Goal: Transaction & Acquisition: Purchase product/service

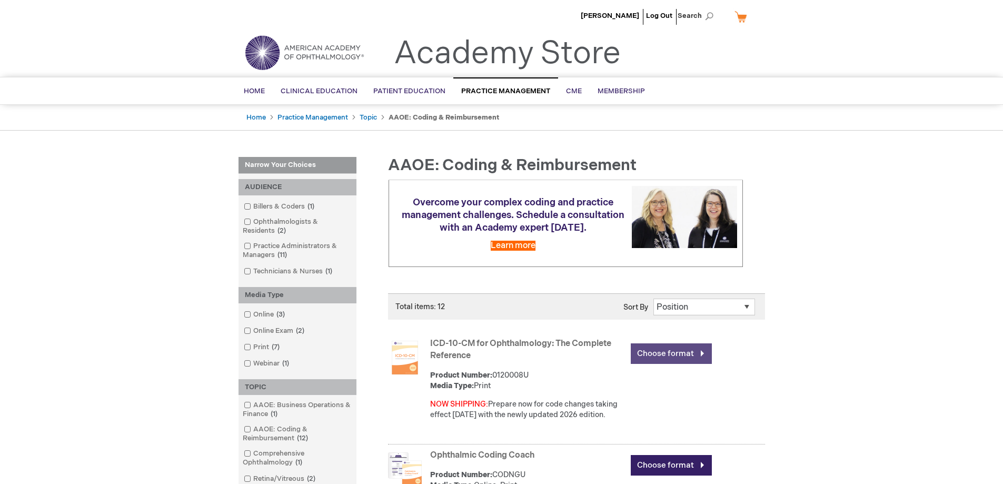
click at [669, 351] on link "Choose format" at bounding box center [671, 353] width 81 height 21
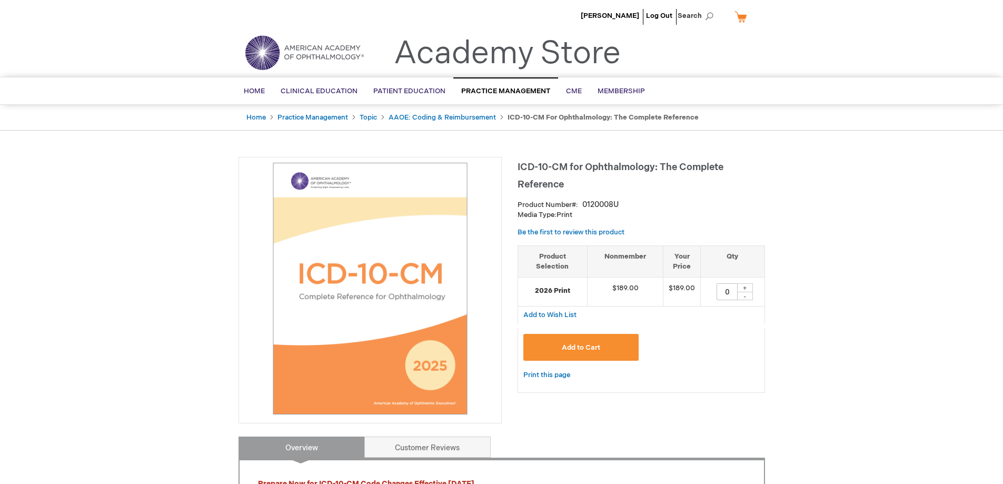
drag, startPoint x: 737, startPoint y: 291, endPoint x: 722, endPoint y: 292, distance: 15.3
click at [722, 292] on input "0" at bounding box center [727, 291] width 21 height 17
type input "7"
click at [663, 15] on link "Log Out" at bounding box center [659, 16] width 26 height 8
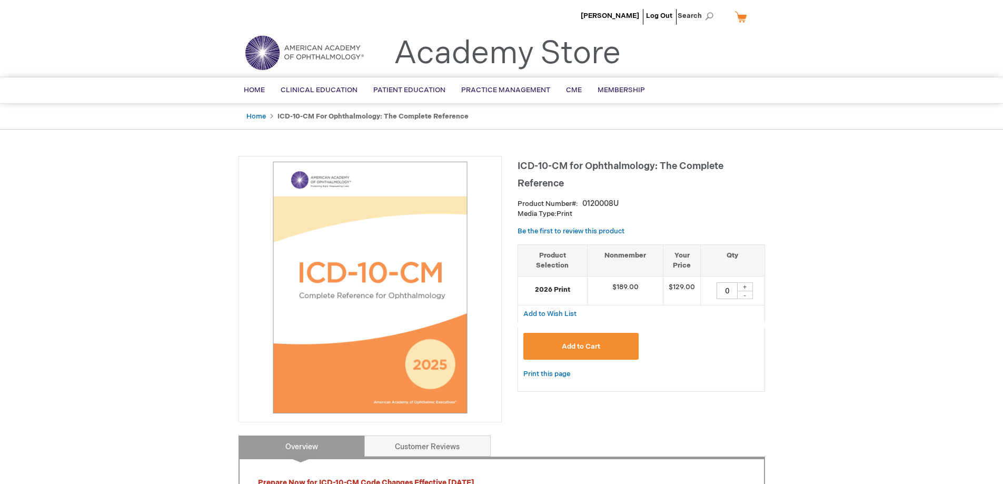
drag, startPoint x: 718, startPoint y: 287, endPoint x: 731, endPoint y: 288, distance: 12.7
click at [731, 288] on input "0" at bounding box center [727, 290] width 21 height 17
type input "7"
click at [570, 343] on span "Add to Cart" at bounding box center [581, 346] width 38 height 8
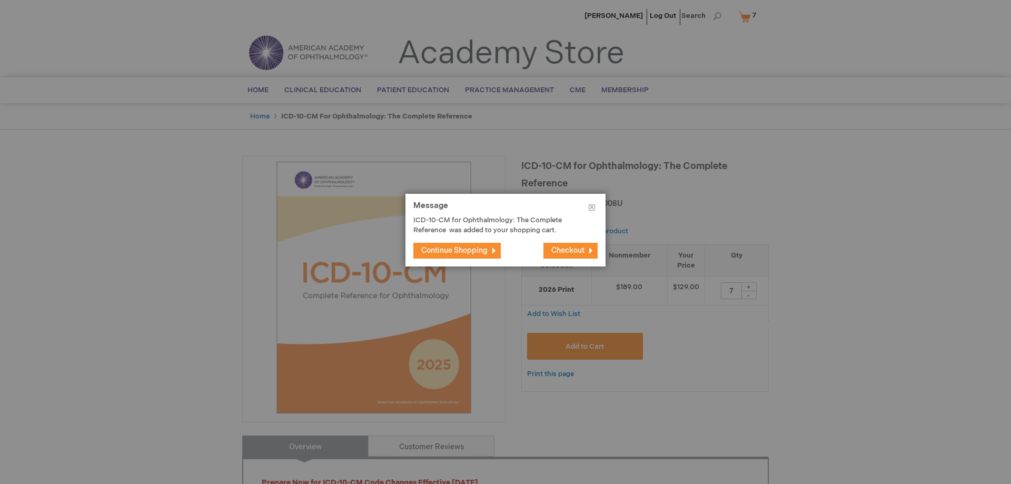
click at [453, 252] on span "Continue Shopping" at bounding box center [454, 250] width 66 height 9
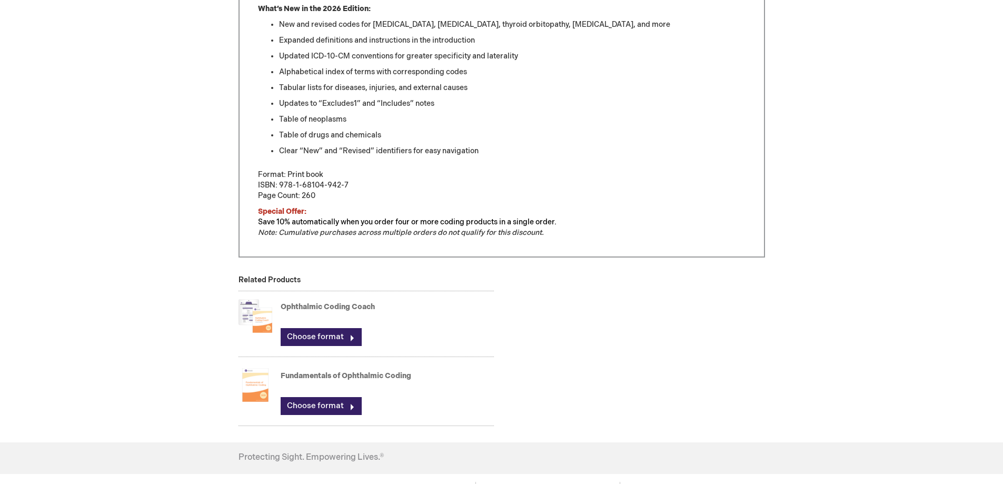
scroll to position [579, 0]
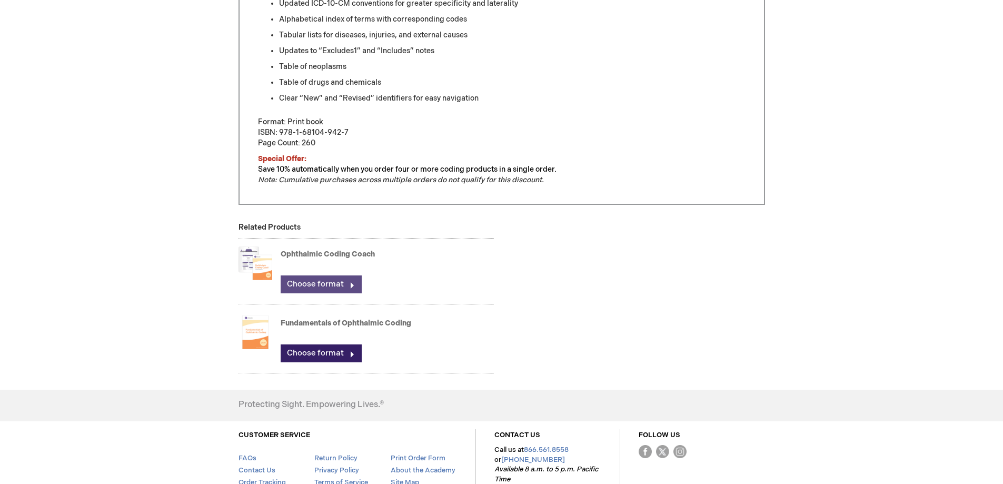
click at [314, 284] on link "Choose format" at bounding box center [321, 284] width 81 height 18
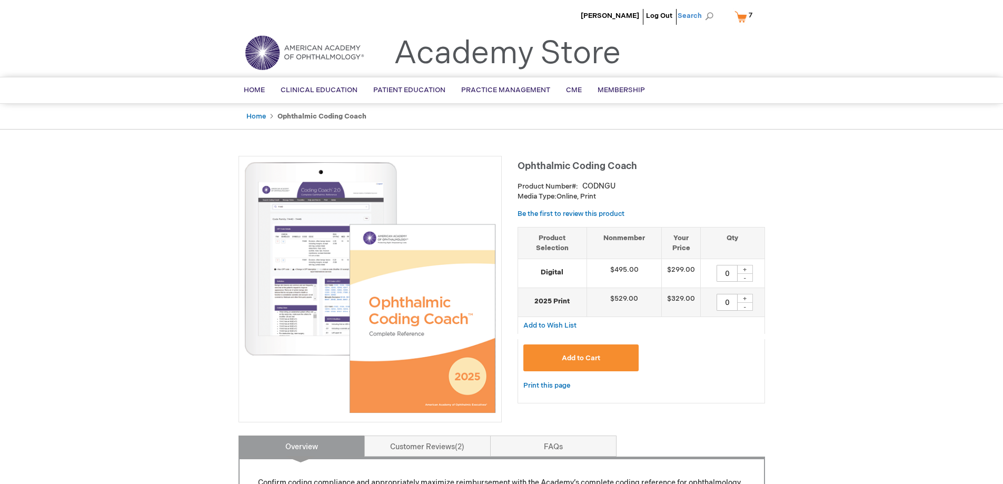
click at [695, 16] on span "Search" at bounding box center [698, 15] width 40 height 21
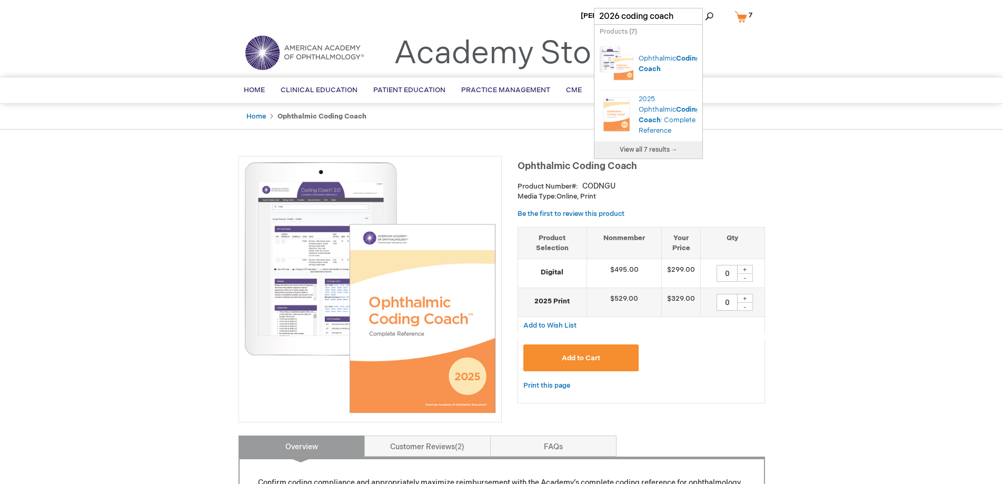
type input "2026 coding coach"
click at [705, 8] on button "Search" at bounding box center [709, 16] width 8 height 17
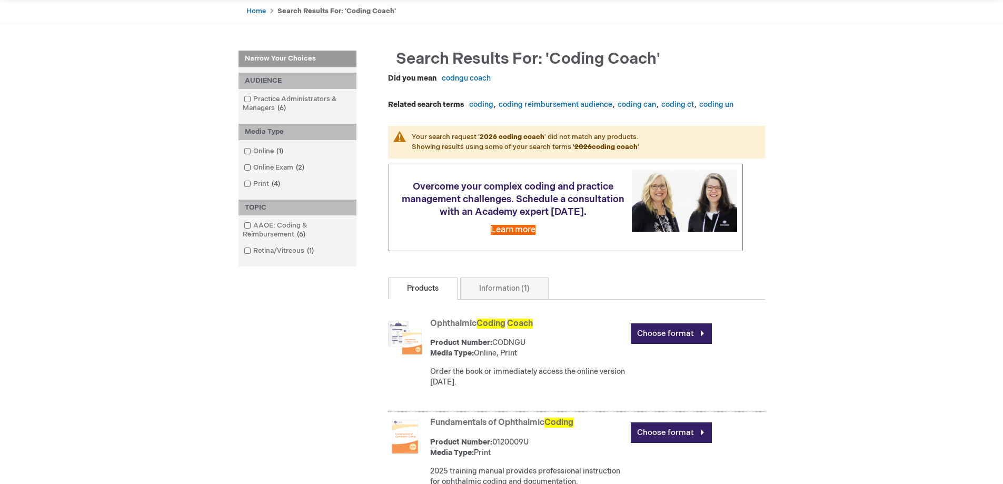
scroll to position [158, 0]
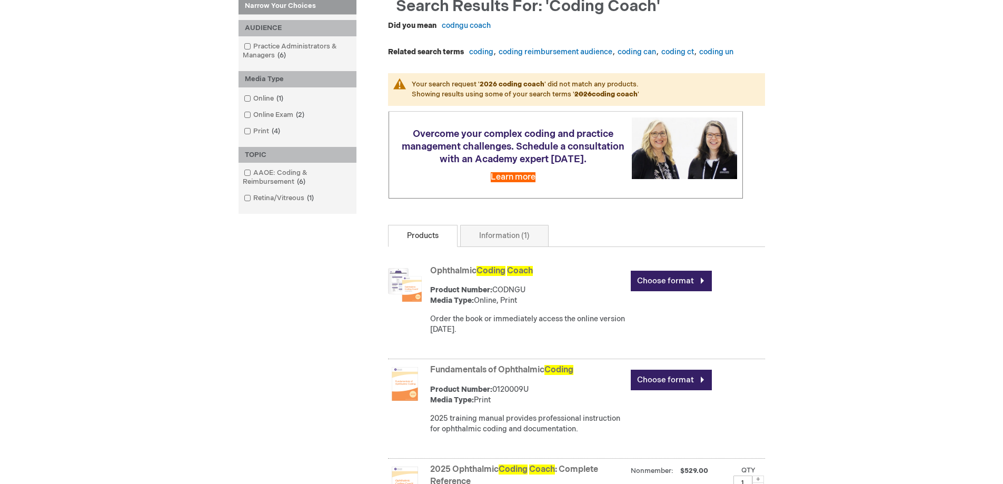
click at [409, 292] on img at bounding box center [405, 285] width 34 height 34
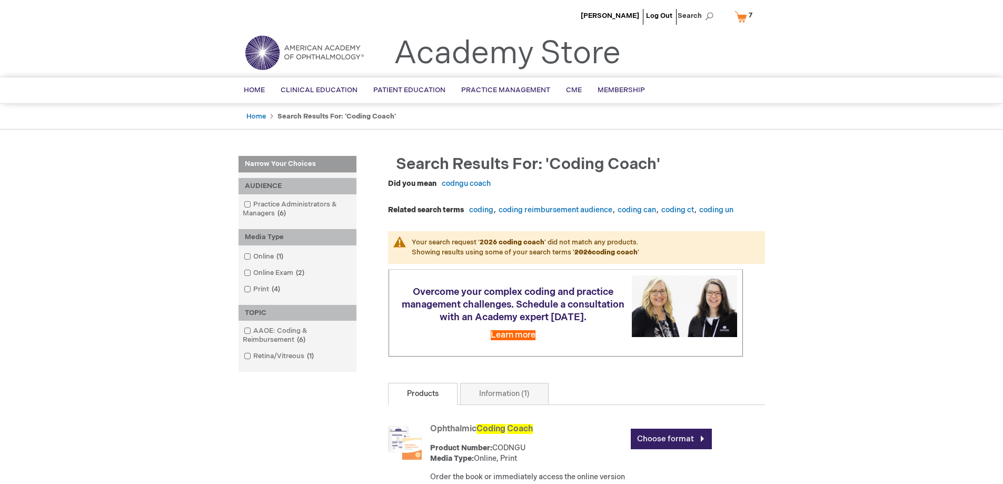
click at [745, 14] on link "My Cart 7 7 items" at bounding box center [746, 16] width 27 height 18
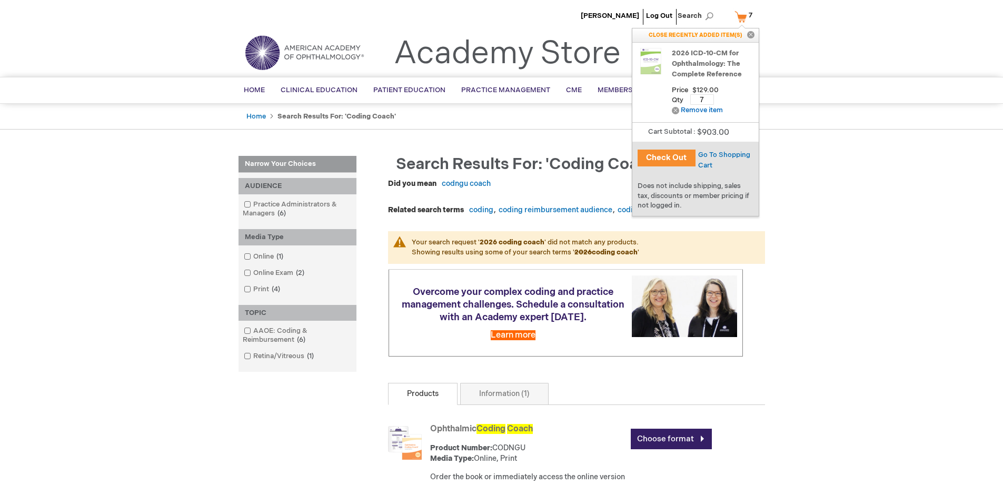
click at [678, 156] on button "Check Out" at bounding box center [667, 158] width 58 height 17
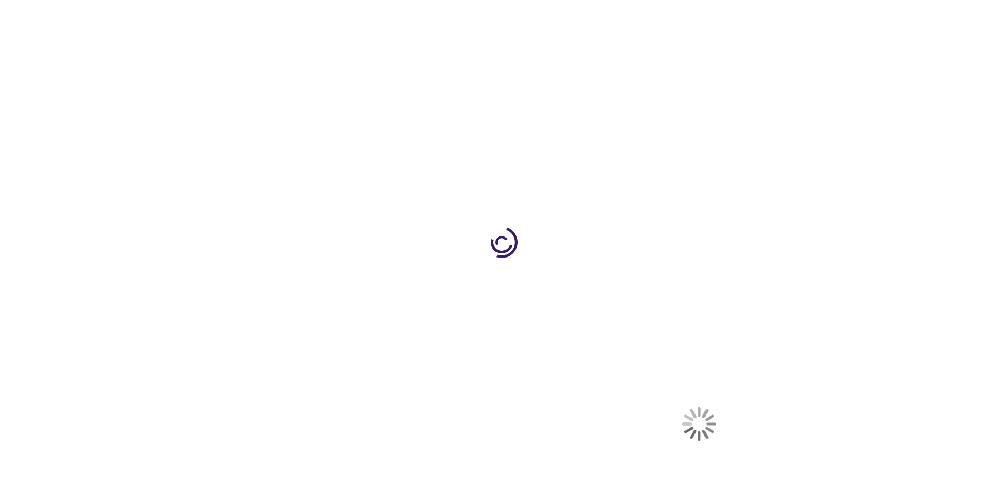
select select "US"
select select "1"
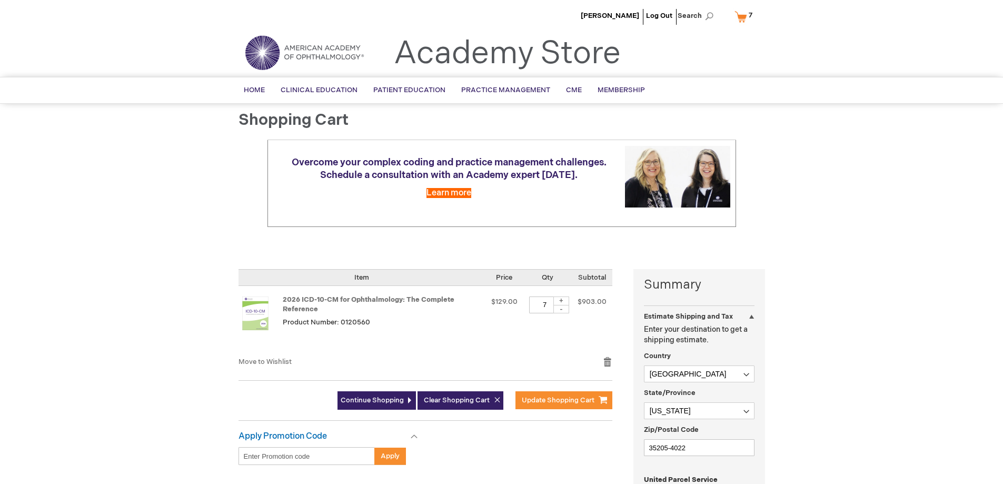
click at [509, 447] on div "Apply Promotion Code Enter discount code Apply Gift Cards This won't take long …" at bounding box center [436, 453] width 395 height 44
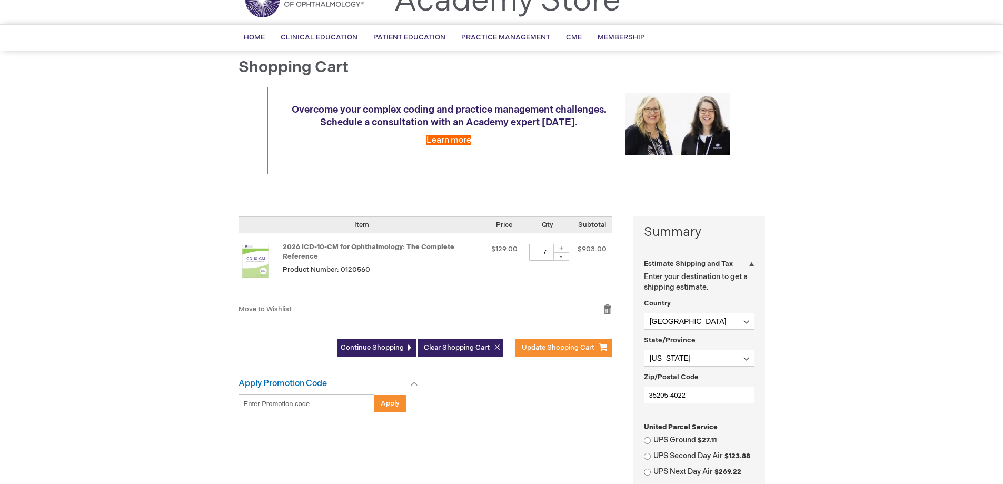
scroll to position [158, 0]
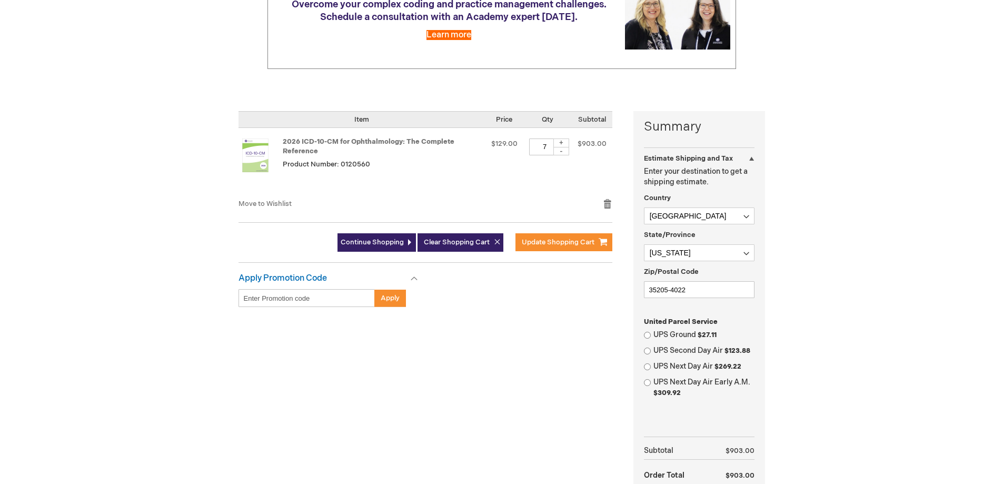
click at [537, 323] on div "Summary Estimate Shipping and Tax Estimate Shipping and Tax Enter your destinat…" at bounding box center [502, 330] width 527 height 438
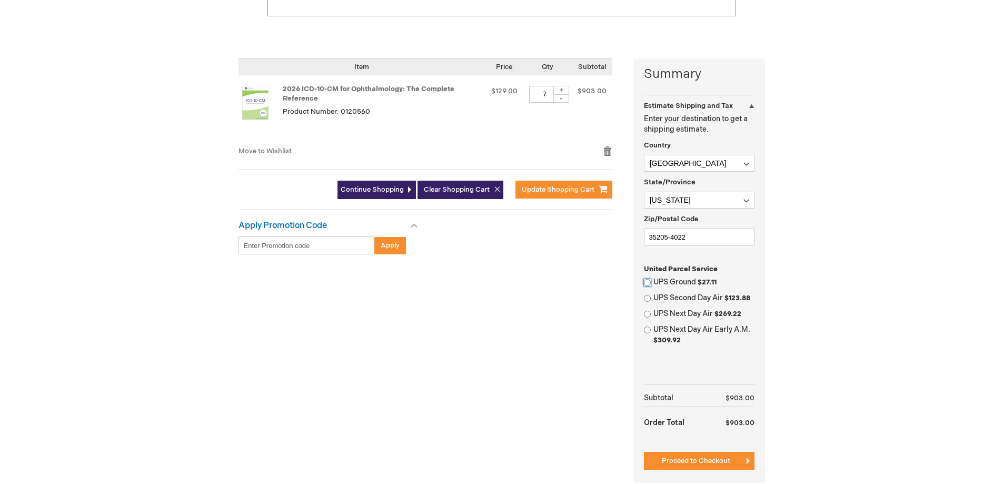
click at [647, 283] on input "UPS Ground $27.11" at bounding box center [647, 282] width 7 height 7
radio input "true"
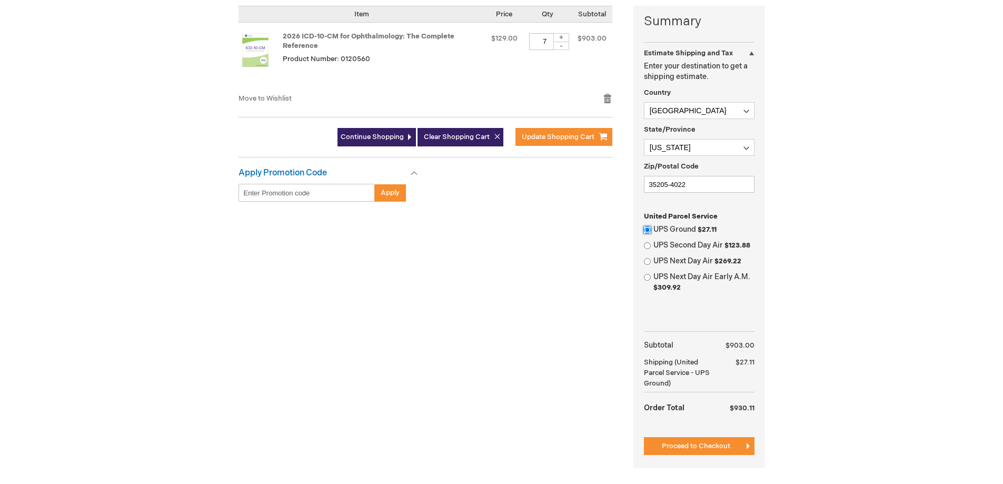
scroll to position [369, 0]
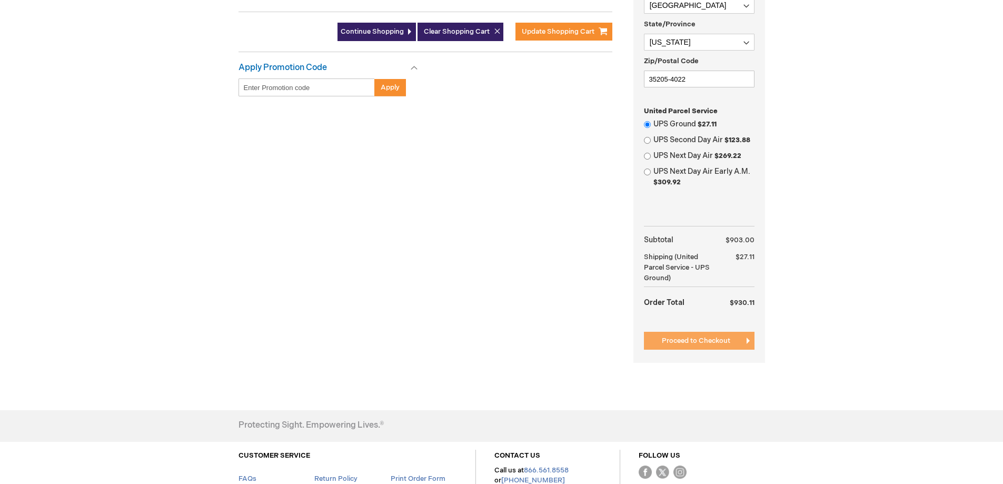
click at [671, 343] on span "Proceed to Checkout" at bounding box center [696, 341] width 68 height 8
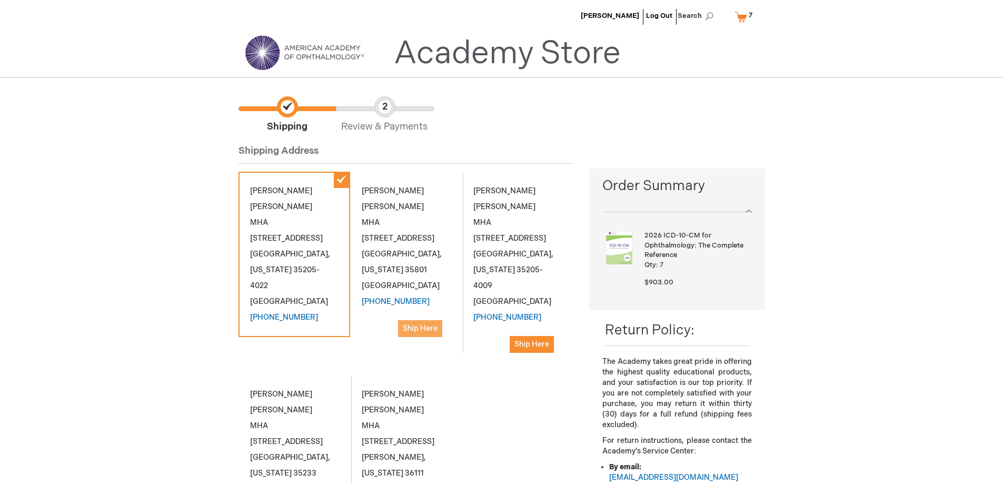
click at [417, 329] on span "Ship Here" at bounding box center [420, 328] width 35 height 9
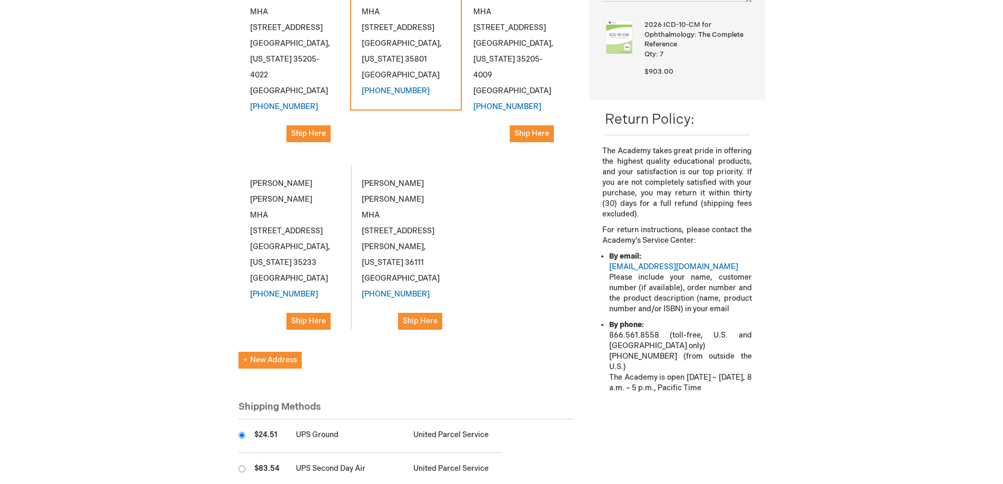
scroll to position [263, 0]
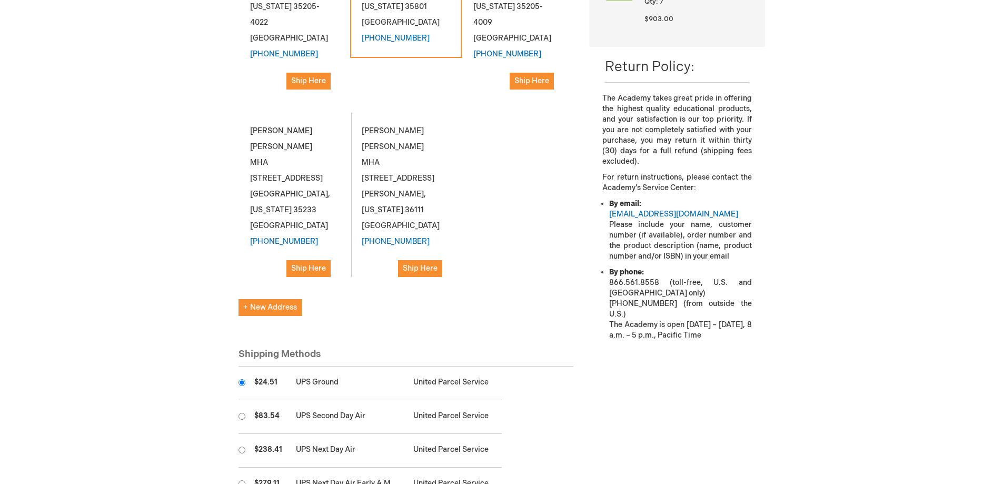
click at [241, 413] on input "radio" at bounding box center [242, 416] width 7 height 7
radio input "true"
radio input "false"
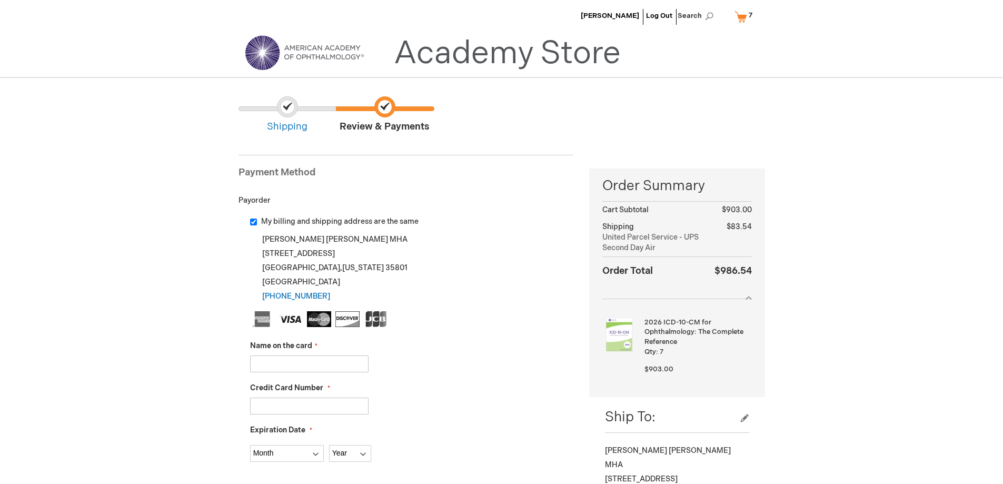
click at [274, 360] on input "Name on the card" at bounding box center [309, 364] width 119 height 17
type input "SUE JOHNSON"
click at [279, 411] on input "Credit Card Number" at bounding box center [309, 406] width 119 height 17
type input "4484621305751190"
click at [279, 449] on select "Month 01 - January 02 - February 03 - March 04 - April 05 - May 06 - June 07 - …" at bounding box center [287, 453] width 74 height 17
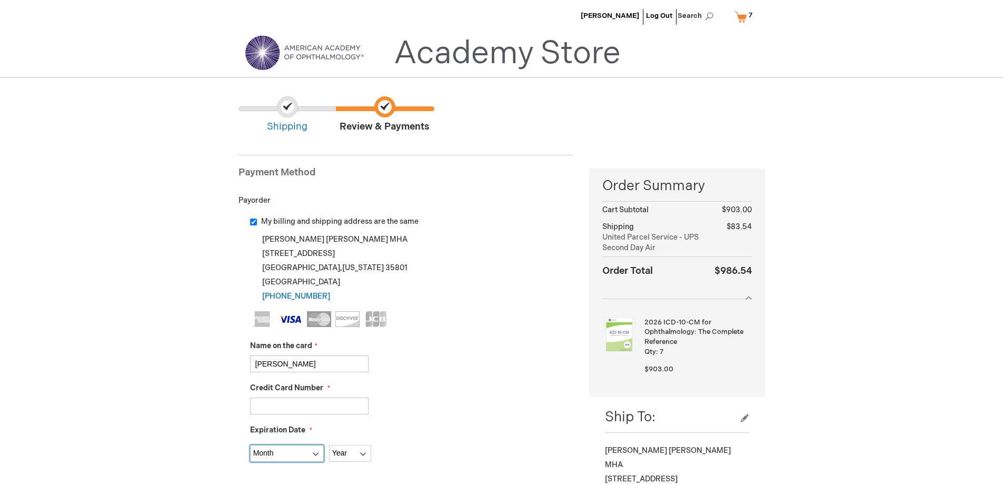
select select "1"
click at [250, 445] on select "Month 01 - January 02 - February 03 - March 04 - April 05 - May 06 - June 07 - …" at bounding box center [287, 453] width 74 height 17
click at [358, 450] on select "Year 2025 2026 2027 2028 2029 2030 2031 2032 2033 2034 2035" at bounding box center [350, 453] width 42 height 17
select select "2028"
click at [329, 445] on select "Year 2025 2026 2027 2028 2029 2030 2031 2032 2033 2034 2035" at bounding box center [350, 453] width 42 height 17
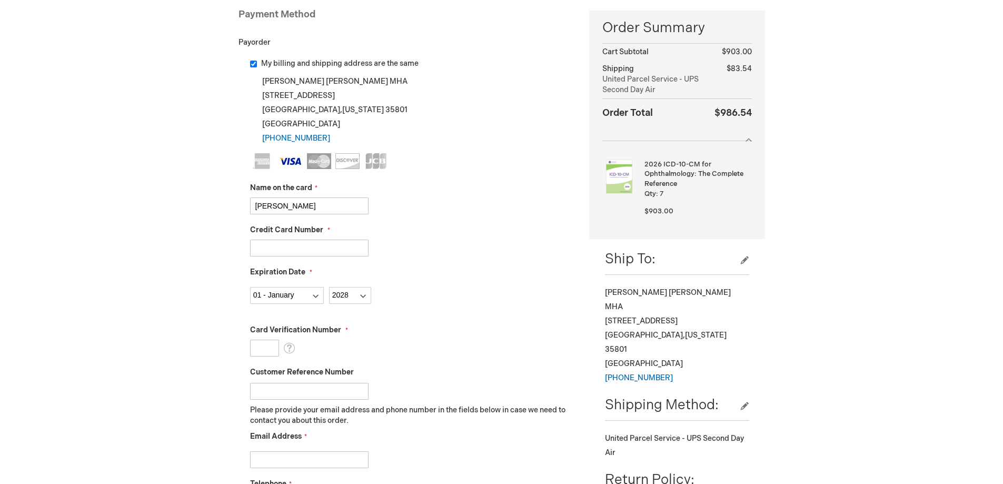
click at [264, 345] on input "Card Verification Number" at bounding box center [264, 348] width 29 height 17
type input "354"
click at [483, 314] on fieldset "Name on the card SUE JOHNSON Credit Card Number 4484621305751190 Expiration Dat…" at bounding box center [412, 339] width 324 height 373
click at [322, 391] on input "Customer Reference Number" at bounding box center [309, 391] width 119 height 17
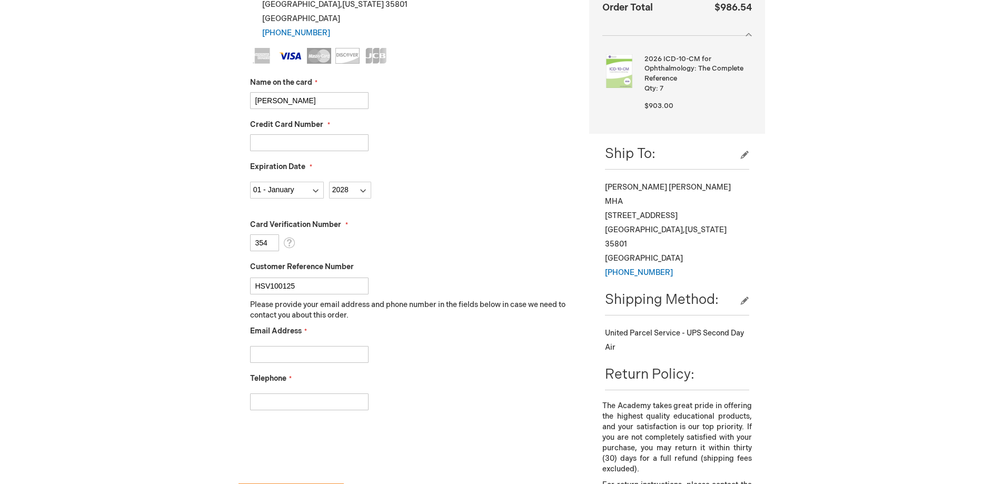
type input "HSV100125"
click at [283, 352] on input "Email Address" at bounding box center [309, 354] width 119 height 17
type input "AP@KASSOUFHEALTHCARE.COM"
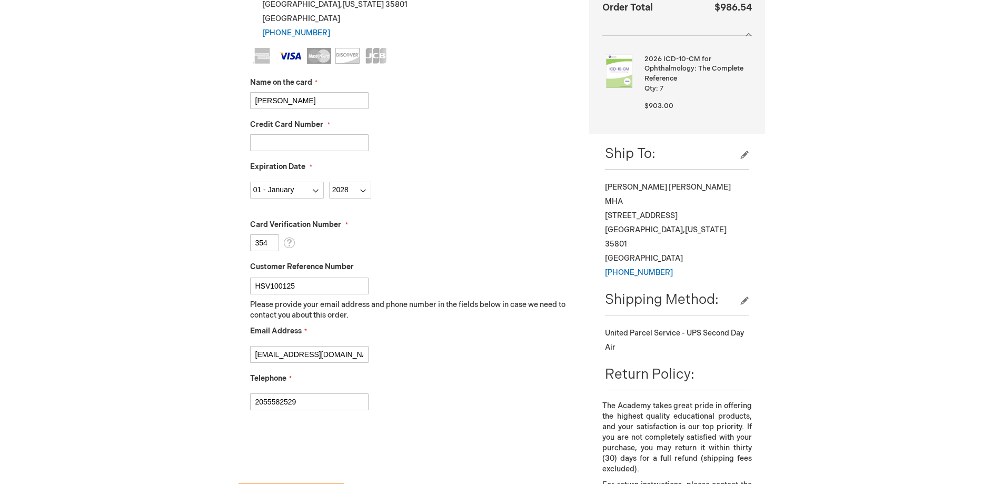
type input "2055582529"
checkbox input "true"
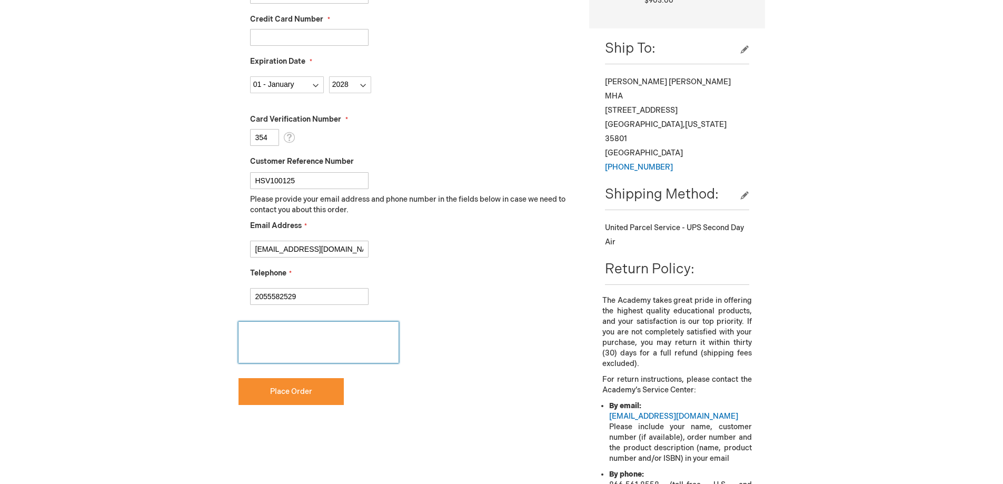
scroll to position [421, 0]
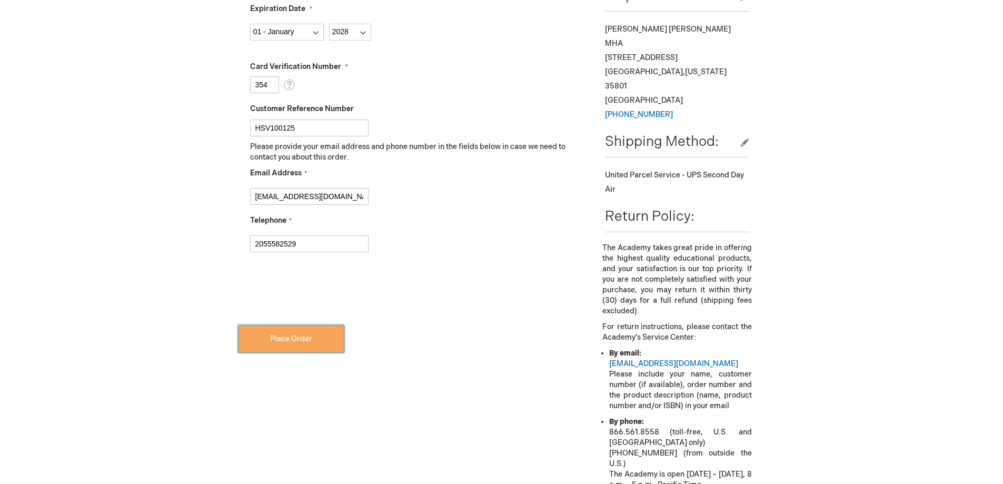
click at [264, 336] on button "Place Order" at bounding box center [291, 338] width 105 height 27
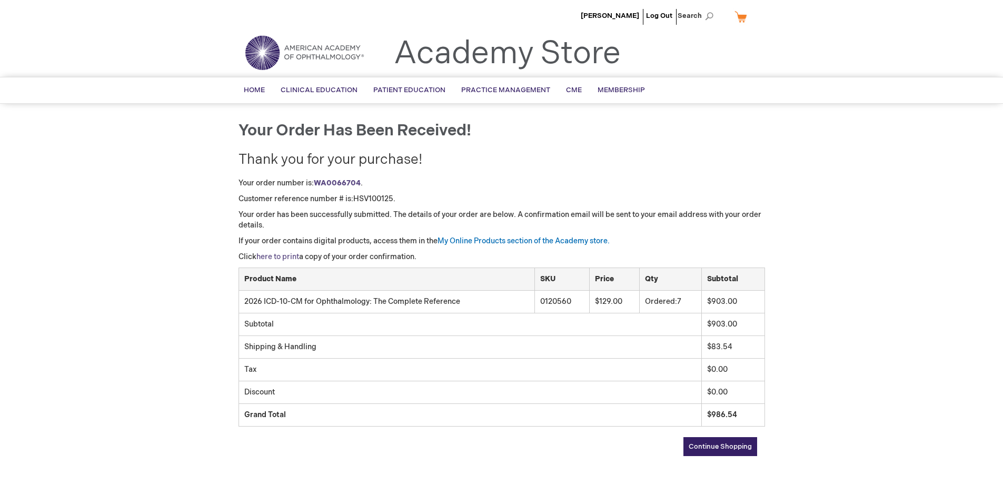
click at [273, 256] on link "here to print" at bounding box center [277, 256] width 43 height 9
